Goal: Task Accomplishment & Management: Use online tool/utility

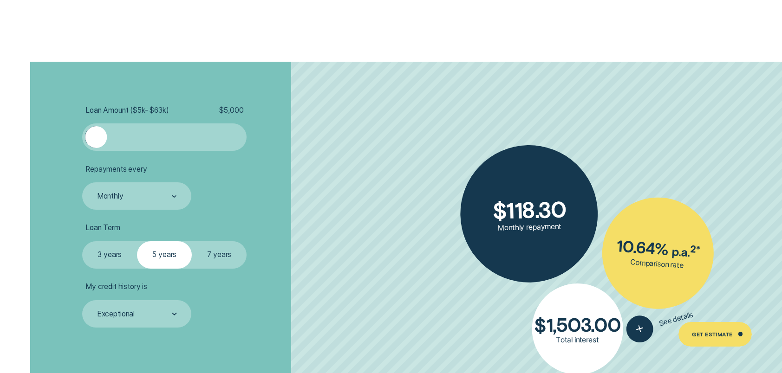
scroll to position [1858, 0]
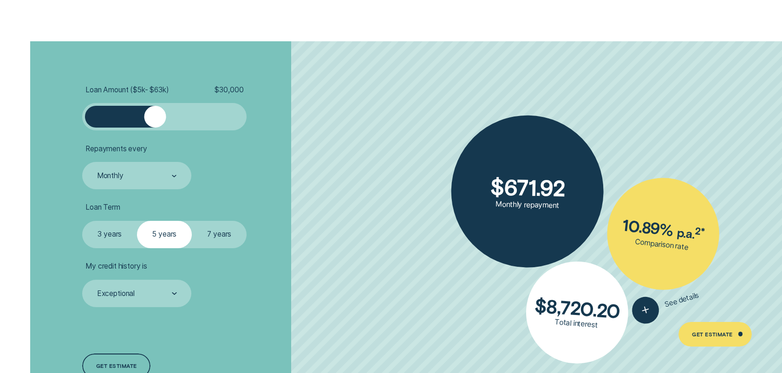
drag, startPoint x: 99, startPoint y: 116, endPoint x: 156, endPoint y: 118, distance: 56.7
click at [156, 118] on div at bounding box center [155, 117] width 22 height 22
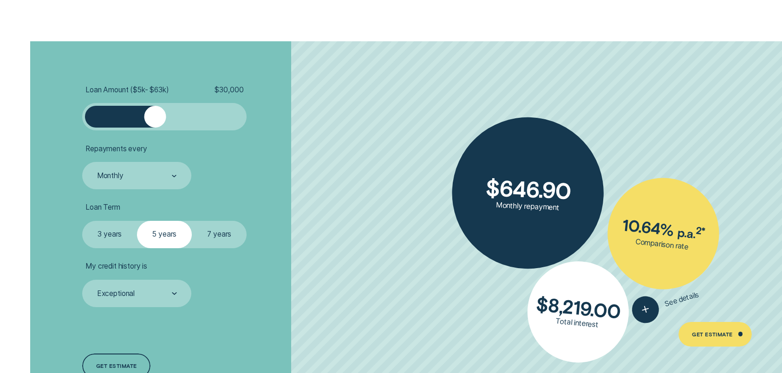
click at [107, 230] on label "3 years" at bounding box center [109, 234] width 55 height 27
click at [82, 221] on input "3 years" at bounding box center [82, 221] width 0 height 0
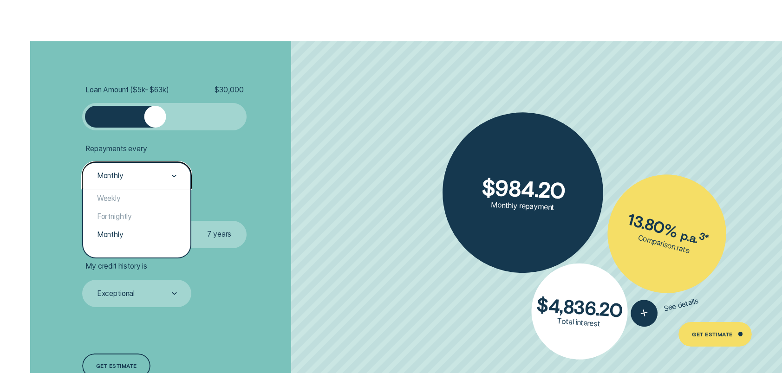
click at [172, 172] on div at bounding box center [174, 176] width 5 height 26
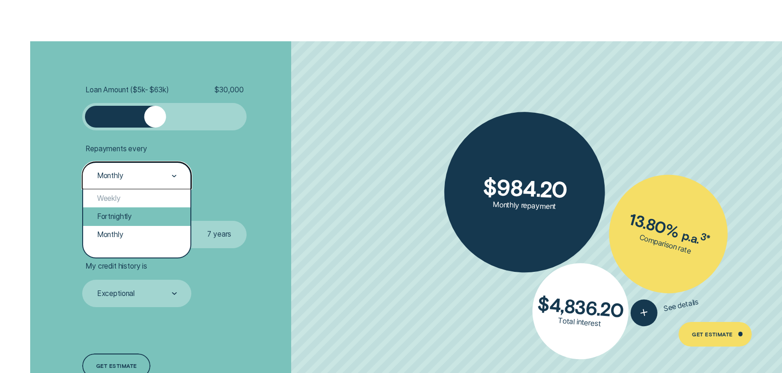
click at [131, 220] on div "Fortnightly" at bounding box center [136, 217] width 107 height 18
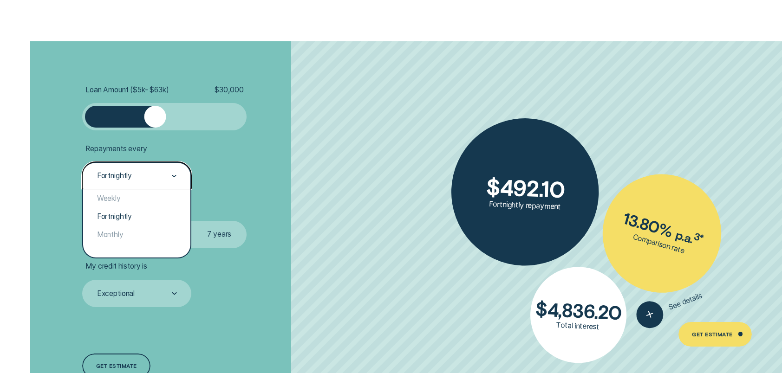
click at [175, 172] on div at bounding box center [174, 176] width 5 height 26
click at [124, 200] on div "Weekly" at bounding box center [136, 199] width 107 height 18
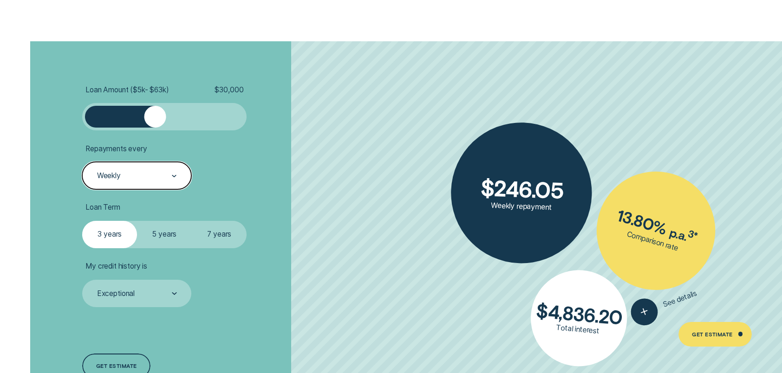
click at [170, 239] on label "5 years" at bounding box center [164, 234] width 55 height 27
click at [137, 221] on input "5 years" at bounding box center [137, 221] width 0 height 0
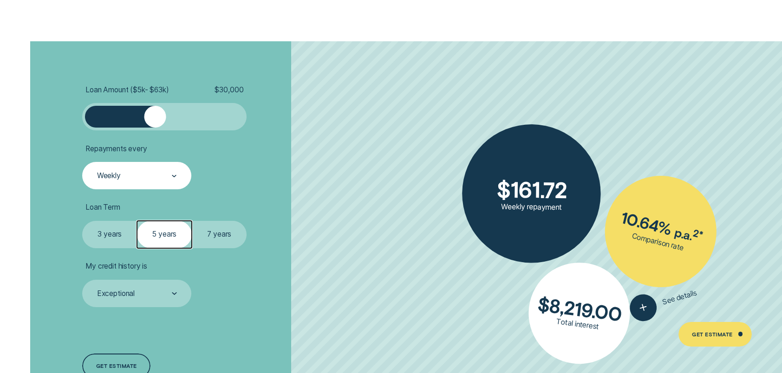
click at [212, 233] on label "7 years" at bounding box center [219, 234] width 55 height 27
click at [192, 221] on input "7 years" at bounding box center [192, 221] width 0 height 0
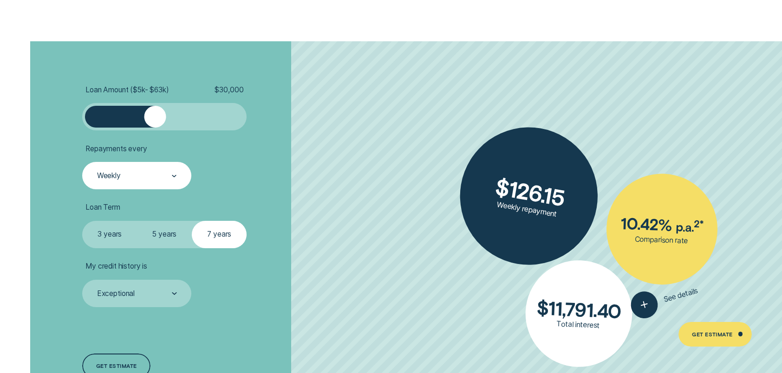
click at [108, 235] on label "3 years" at bounding box center [109, 234] width 55 height 27
click at [82, 221] on input "3 years" at bounding box center [82, 221] width 0 height 0
